Goal: Information Seeking & Learning: Check status

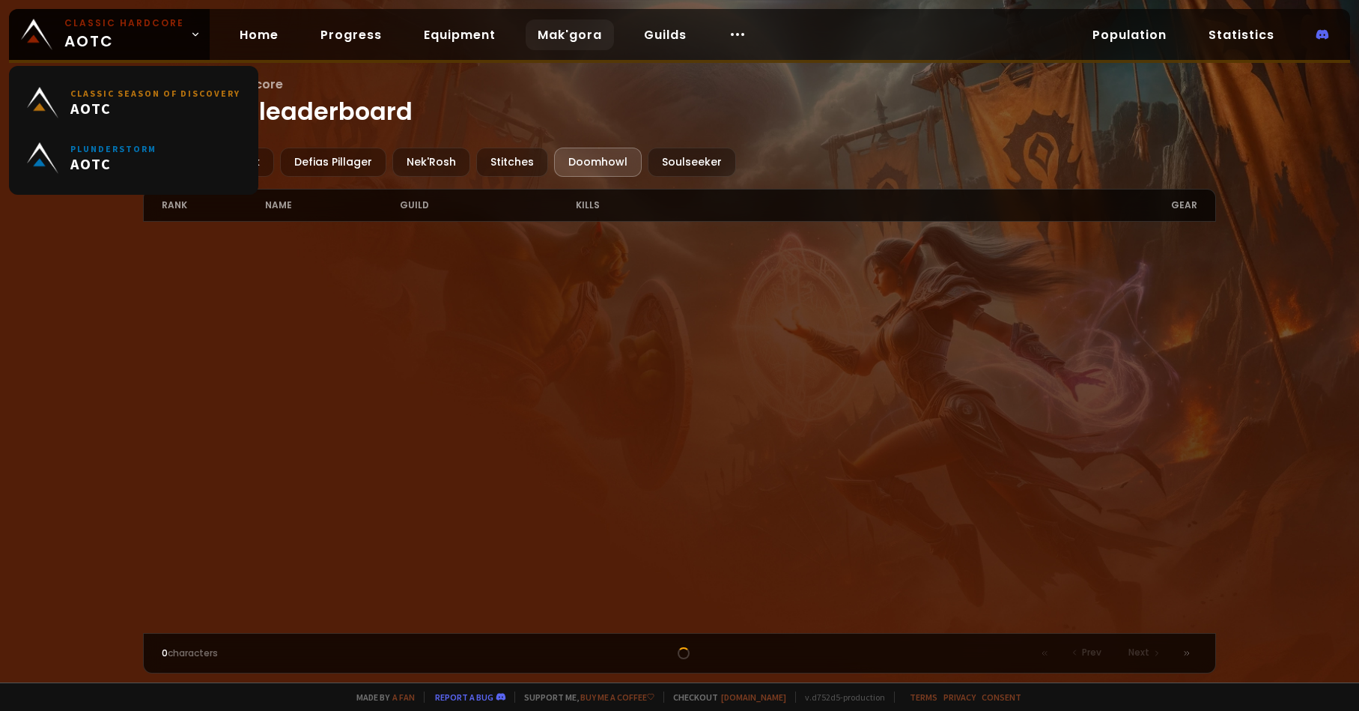
click at [100, 35] on span "Classic Hardcore AOTC" at bounding box center [124, 34] width 120 height 36
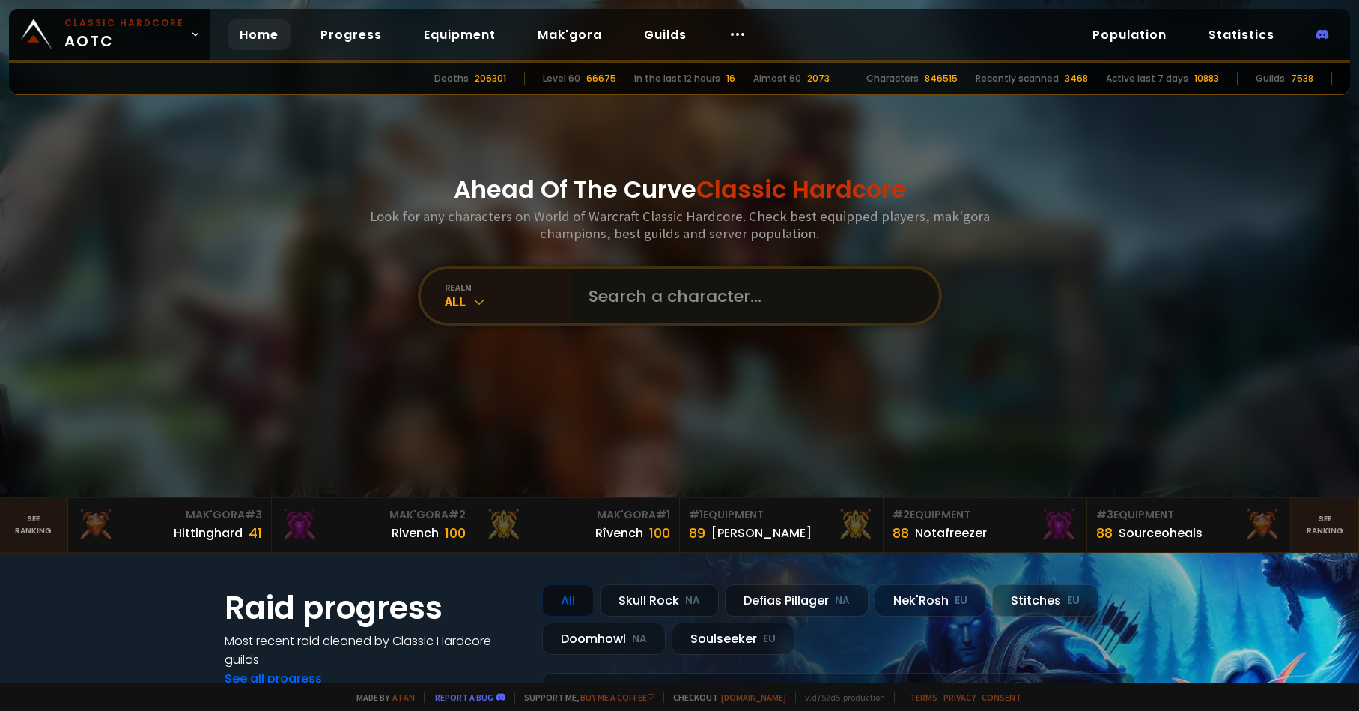
click at [644, 294] on input "text" at bounding box center [750, 296] width 341 height 54
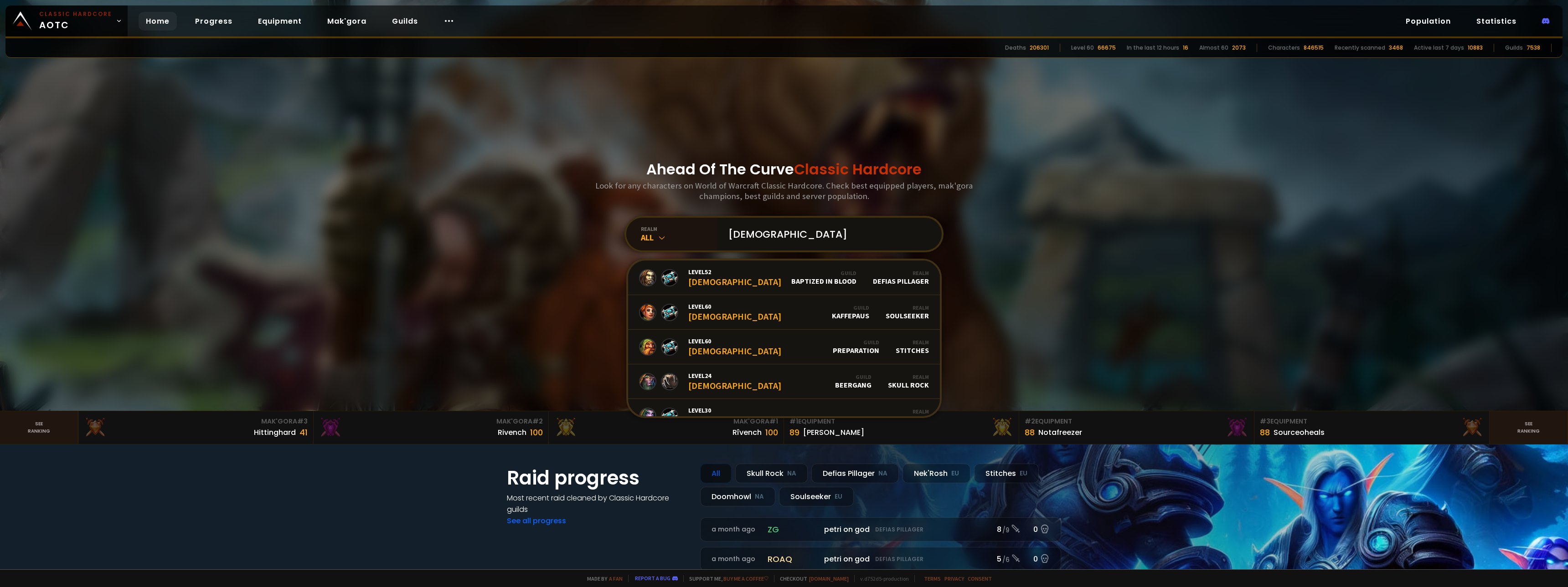
click at [785, 237] on input "[DEMOGRAPHIC_DATA]" at bounding box center [827, 234] width 208 height 33
type input "[DEMOGRAPHIC_DATA]"
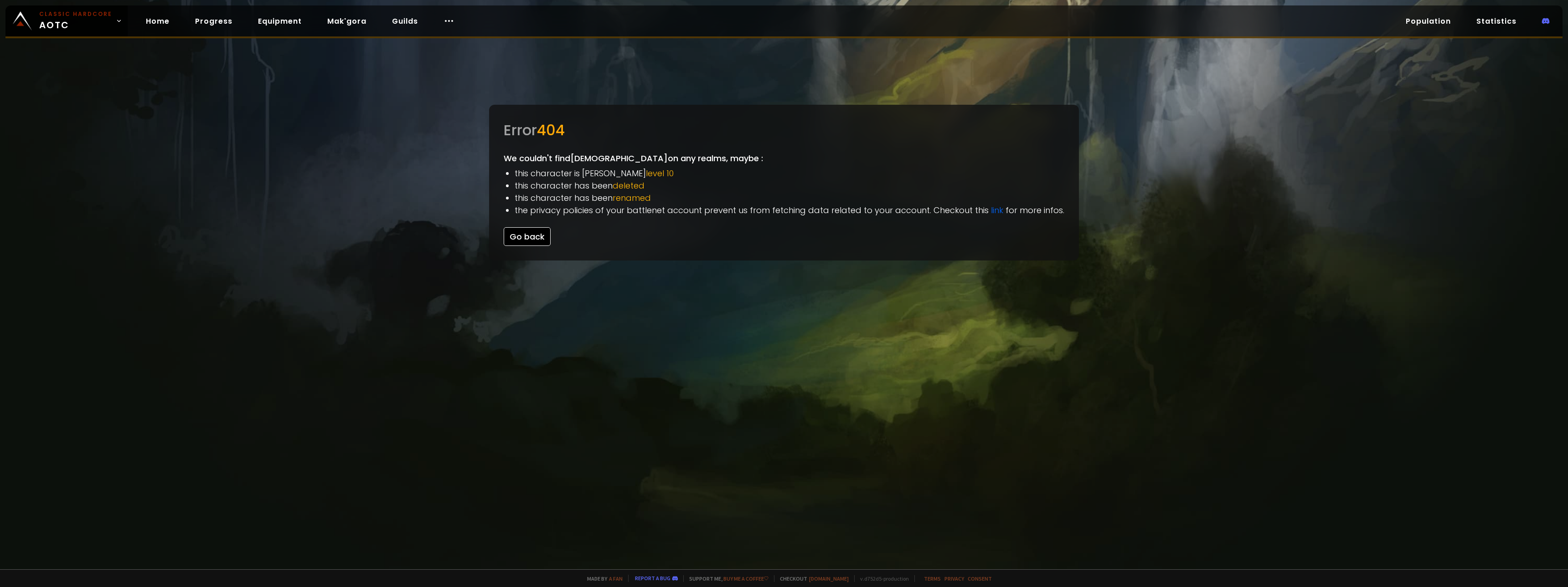
click at [542, 231] on button "Go back" at bounding box center [527, 237] width 47 height 19
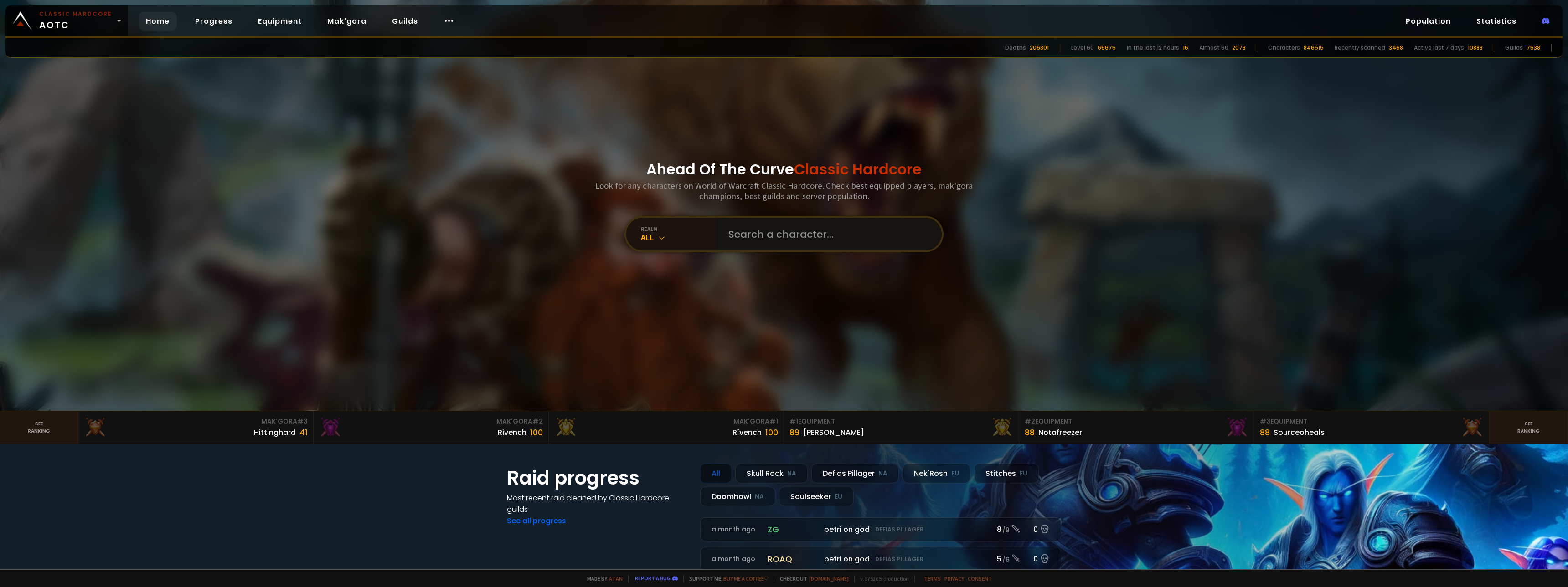
click at [804, 240] on input "text" at bounding box center [827, 234] width 208 height 33
click at [653, 230] on div "realm" at bounding box center [679, 229] width 77 height 7
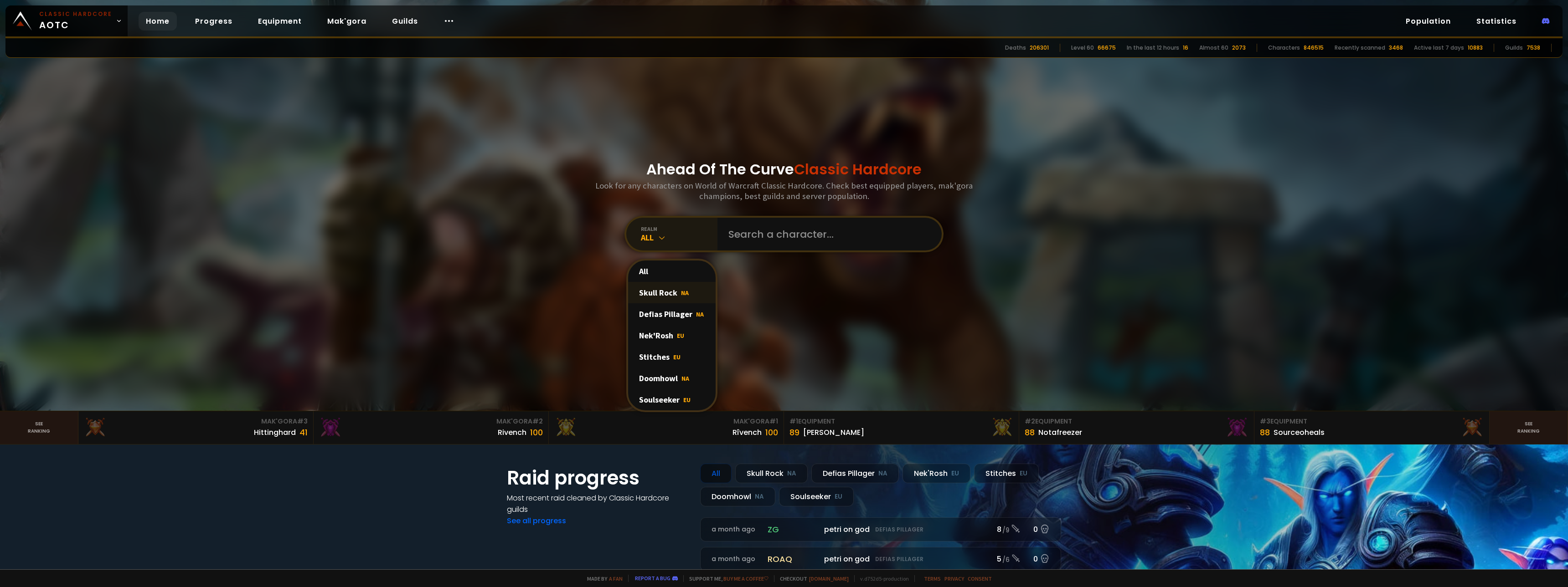
click at [670, 295] on div "Skull Rock NA" at bounding box center [672, 293] width 88 height 21
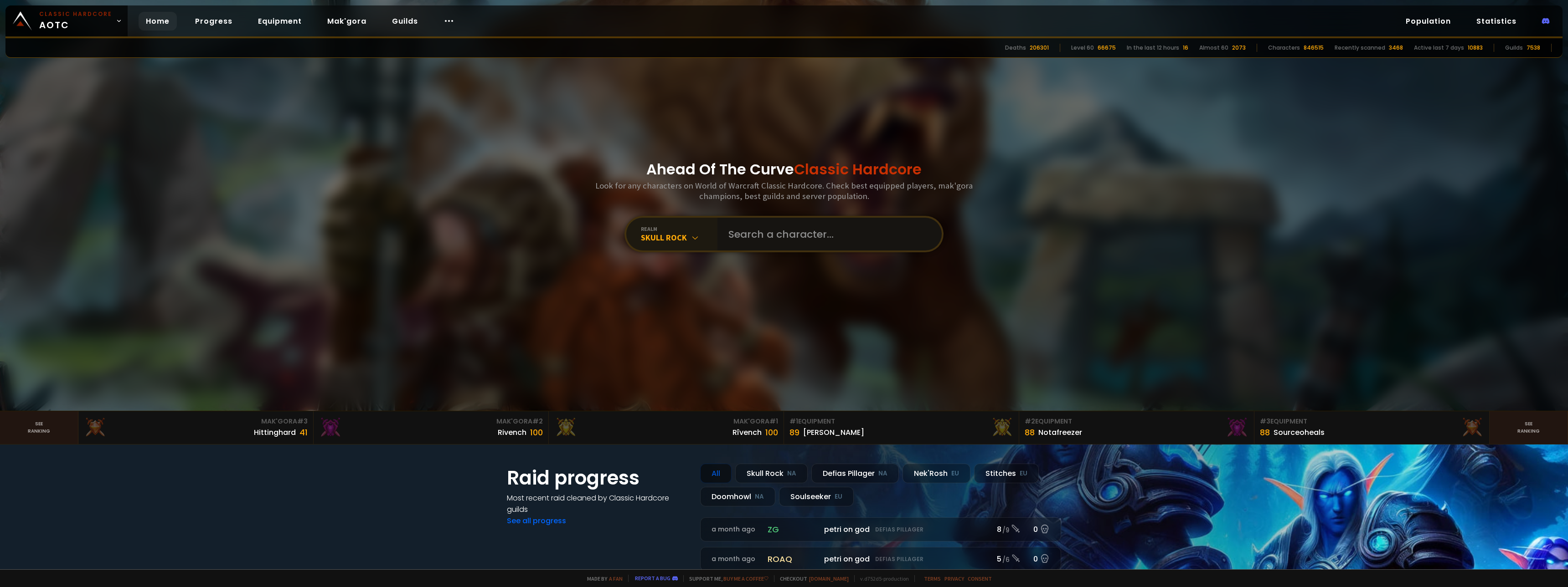
click at [781, 237] on input "text" at bounding box center [827, 234] width 208 height 33
click at [662, 241] on div "Skull Rock" at bounding box center [679, 237] width 77 height 10
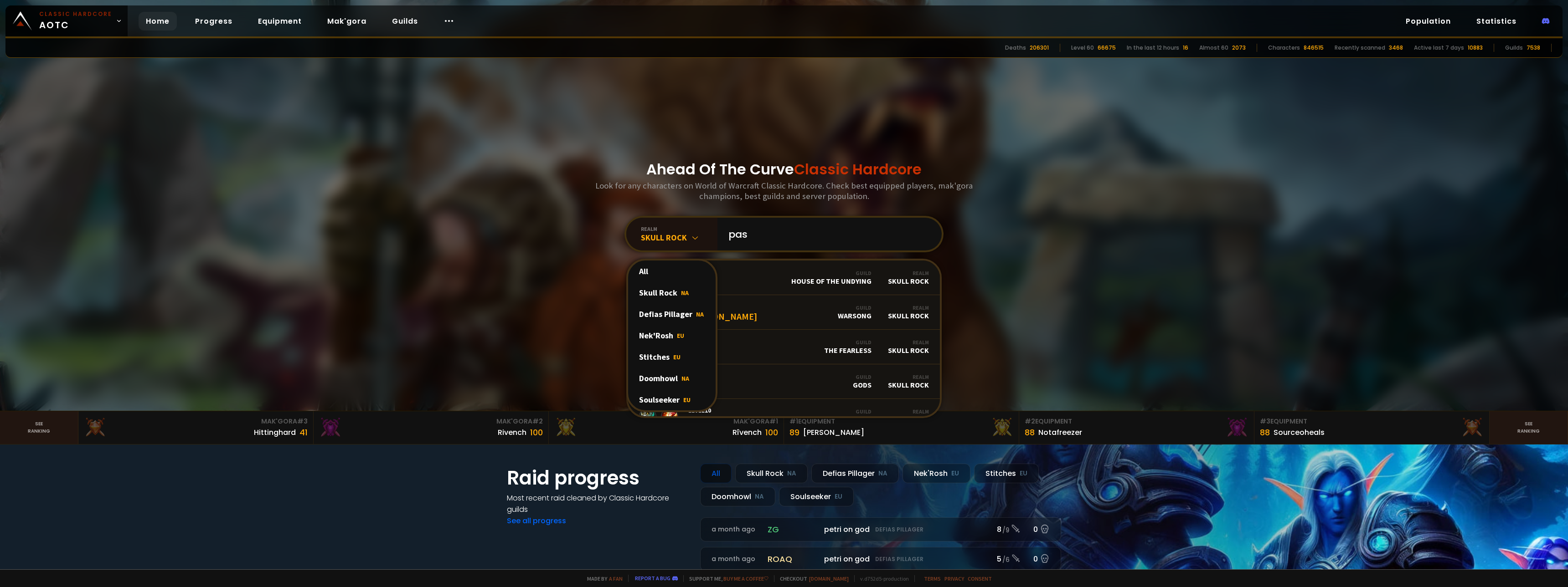
drag, startPoint x: 668, startPoint y: 368, endPoint x: 669, endPoint y: 373, distance: 5.1
click at [669, 373] on div "Doomhowl NA" at bounding box center [672, 378] width 88 height 21
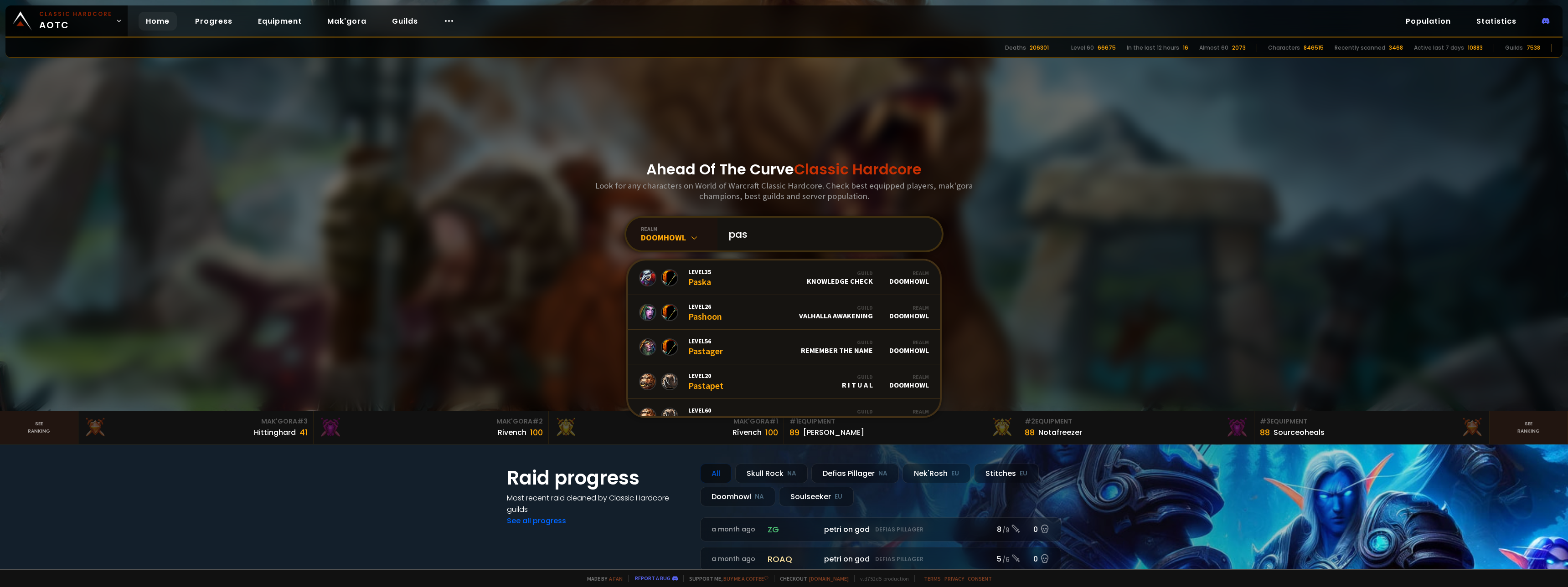
click at [797, 249] on input "pas" at bounding box center [827, 234] width 208 height 33
type input "[DEMOGRAPHIC_DATA]"
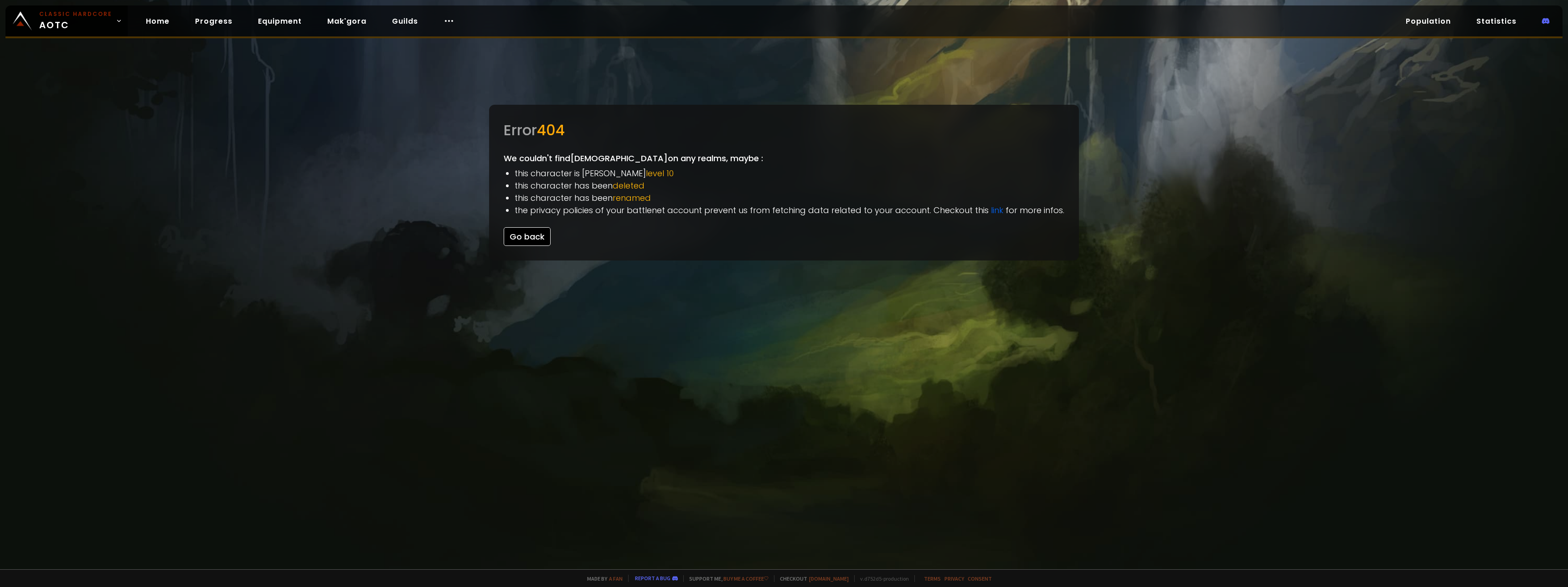
click at [537, 237] on button "Go back" at bounding box center [527, 237] width 47 height 19
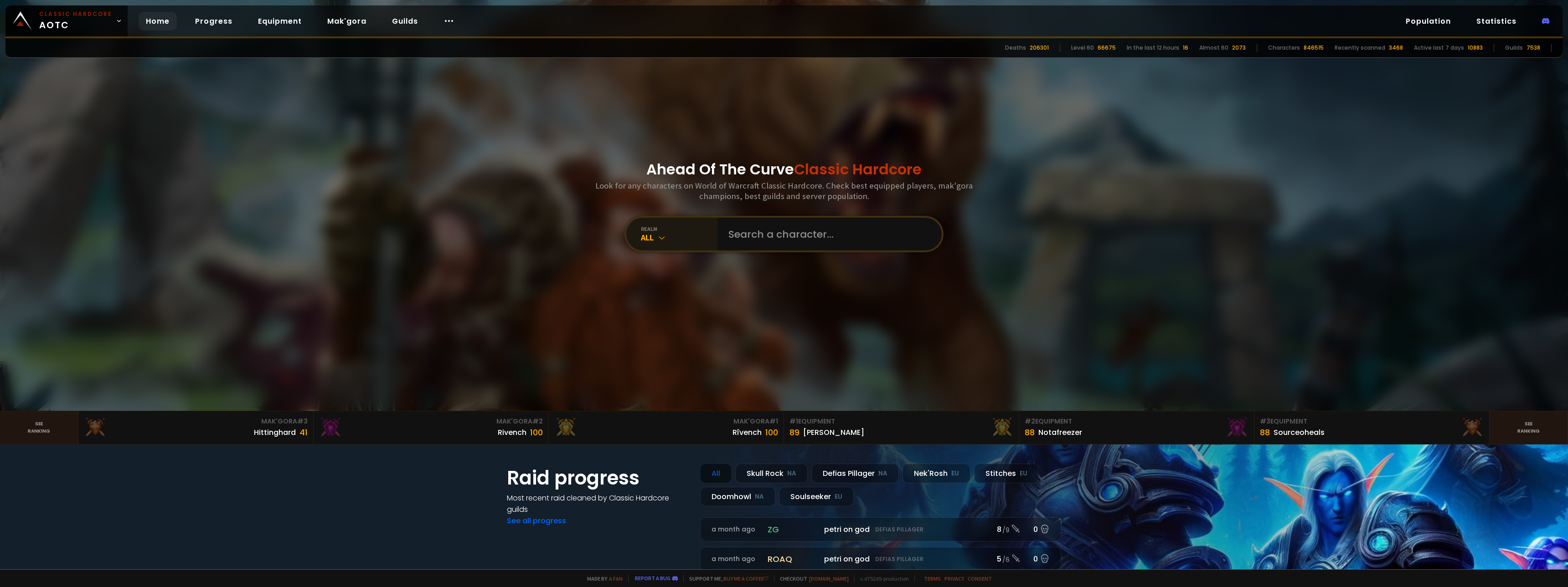
click at [657, 238] on icon at bounding box center [662, 237] width 9 height 9
click at [814, 249] on input "text" at bounding box center [827, 234] width 208 height 33
type input "[DEMOGRAPHIC_DATA]"
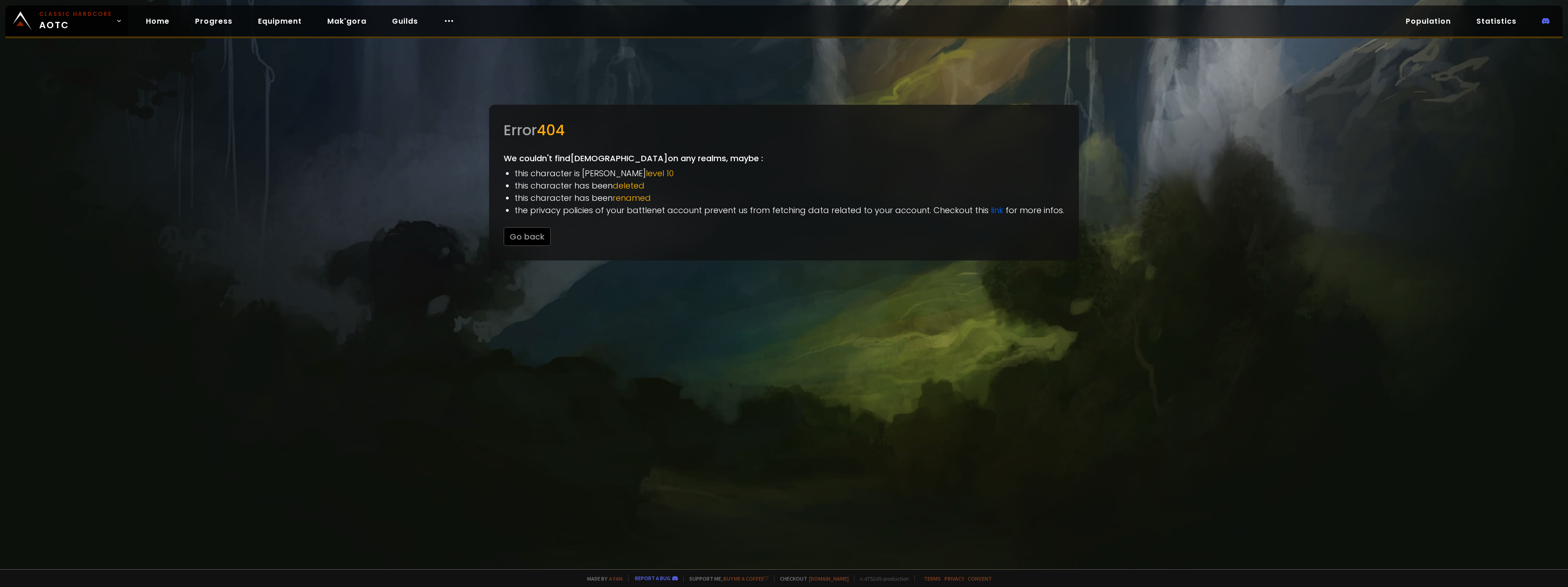
click at [644, 203] on span "renamed" at bounding box center [631, 198] width 38 height 12
click at [644, 202] on span "renamed" at bounding box center [631, 198] width 38 height 12
click at [643, 192] on span "renamed" at bounding box center [631, 198] width 38 height 12
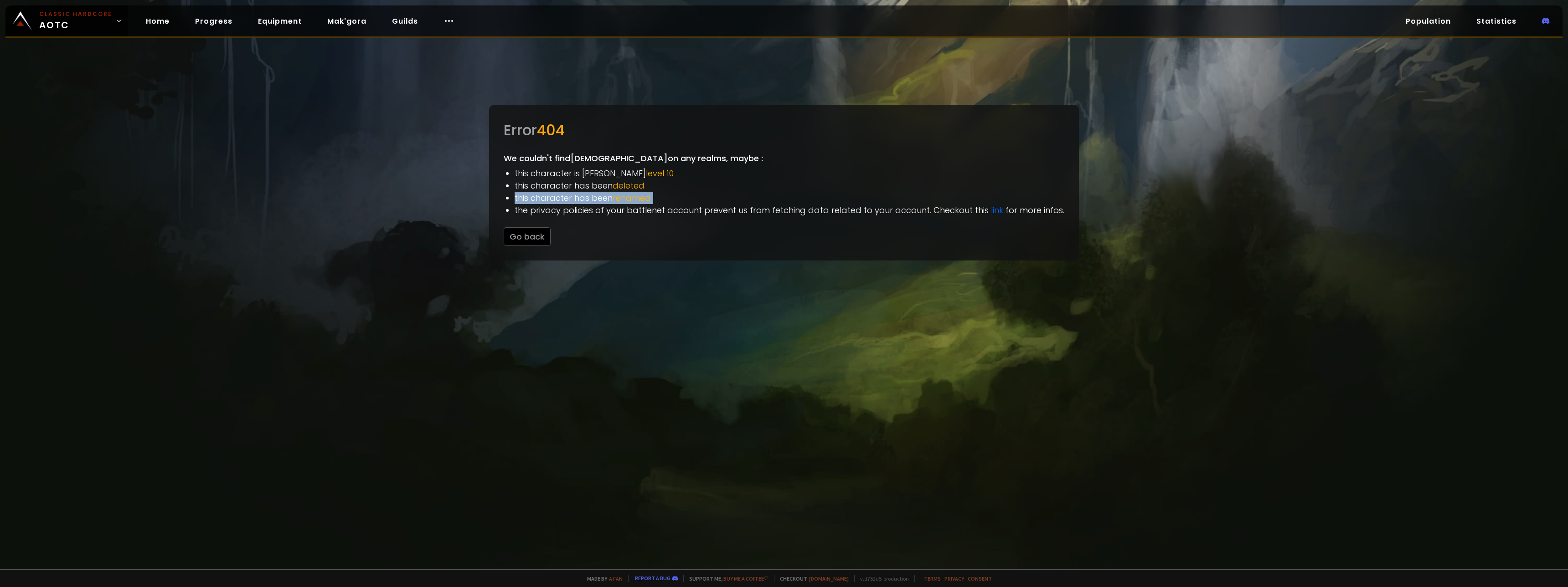
click at [643, 192] on span "renamed" at bounding box center [631, 198] width 38 height 12
click at [646, 169] on span "level 10" at bounding box center [660, 173] width 28 height 12
click at [629, 185] on span "deleted" at bounding box center [628, 186] width 32 height 12
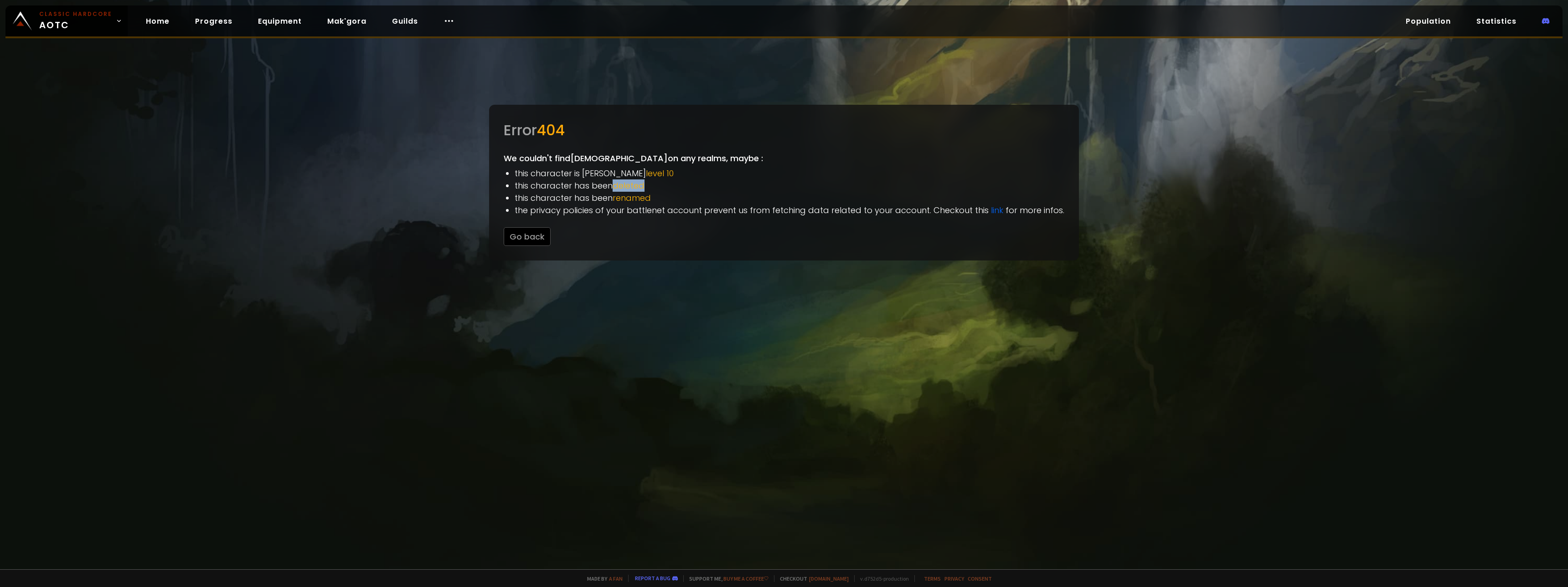
click at [629, 185] on span "deleted" at bounding box center [628, 186] width 32 height 12
click at [631, 195] on span "renamed" at bounding box center [631, 198] width 38 height 12
click at [519, 229] on button "Go back" at bounding box center [527, 237] width 47 height 19
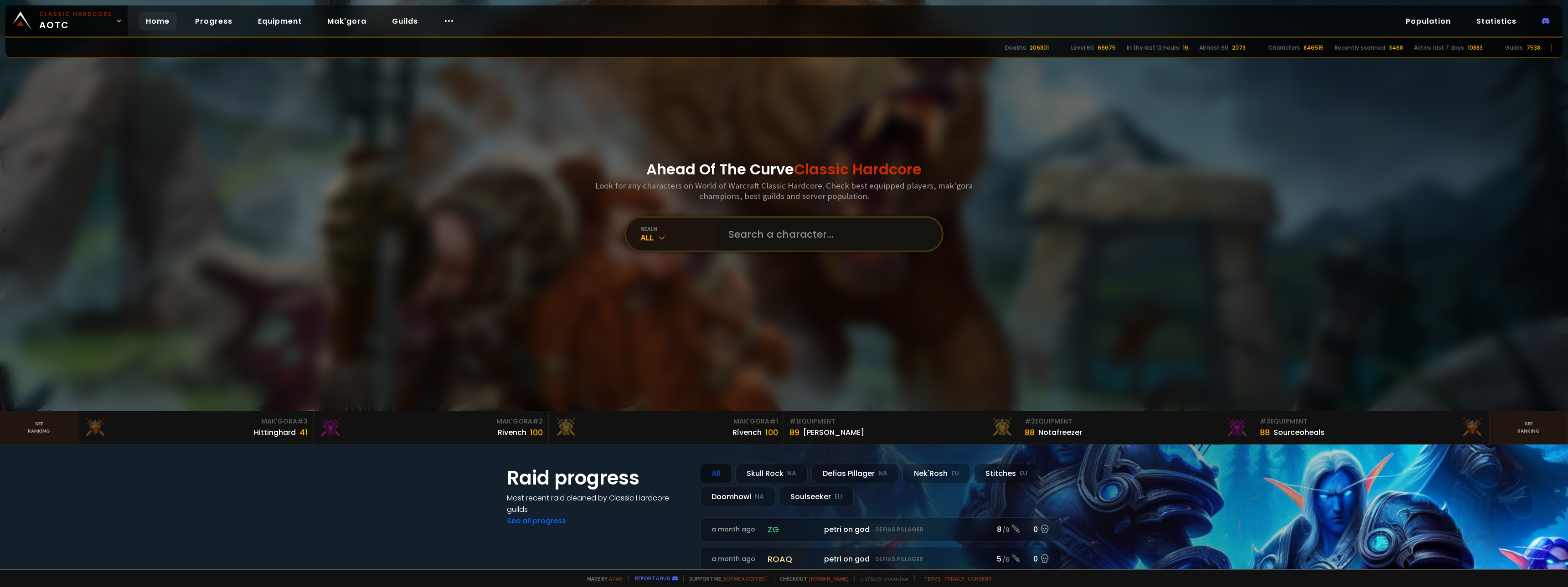
click at [744, 226] on input "text" at bounding box center [827, 234] width 208 height 33
